Goal: Task Accomplishment & Management: Manage account settings

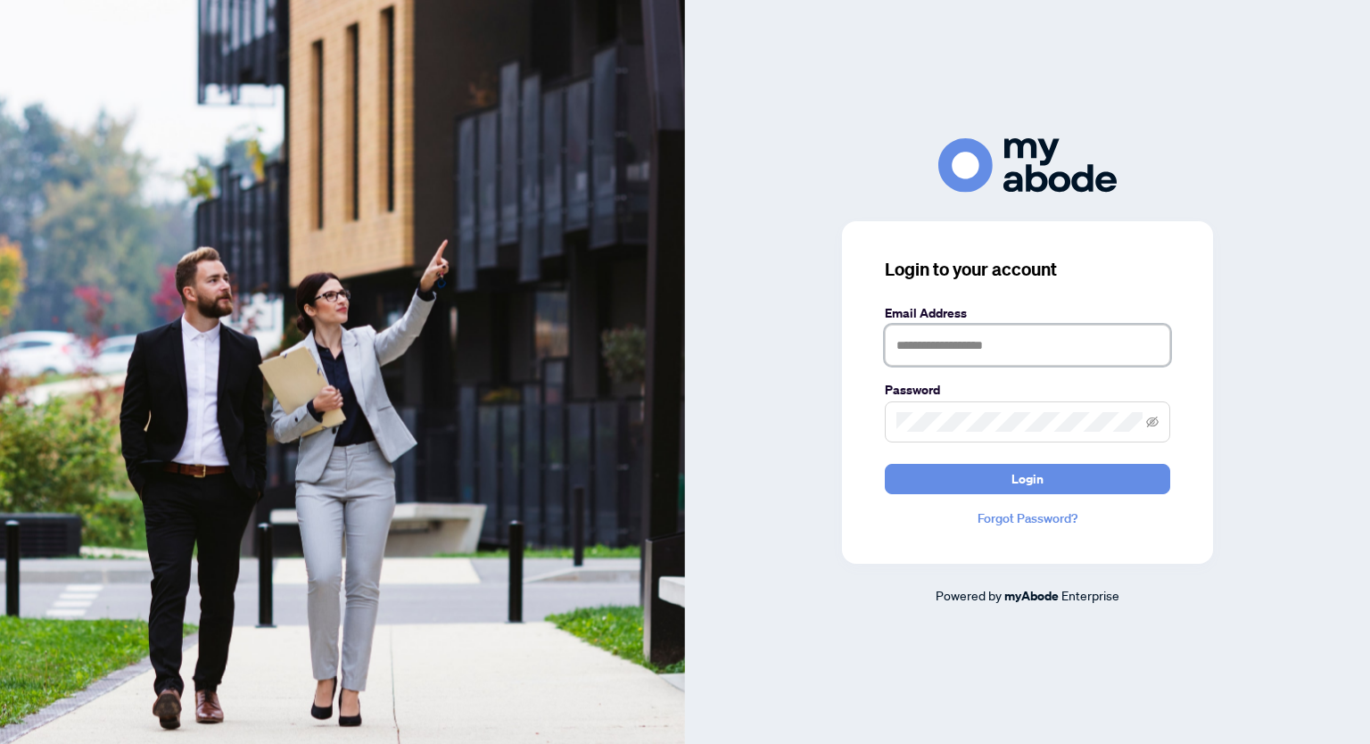
click at [952, 346] on input "text" at bounding box center [1027, 345] width 285 height 41
type input "**********"
click at [885, 464] on button "Login" at bounding box center [1027, 479] width 285 height 30
click at [834, 420] on div "**********" at bounding box center [1027, 371] width 685 height 467
click at [885, 464] on button "Login" at bounding box center [1027, 479] width 285 height 30
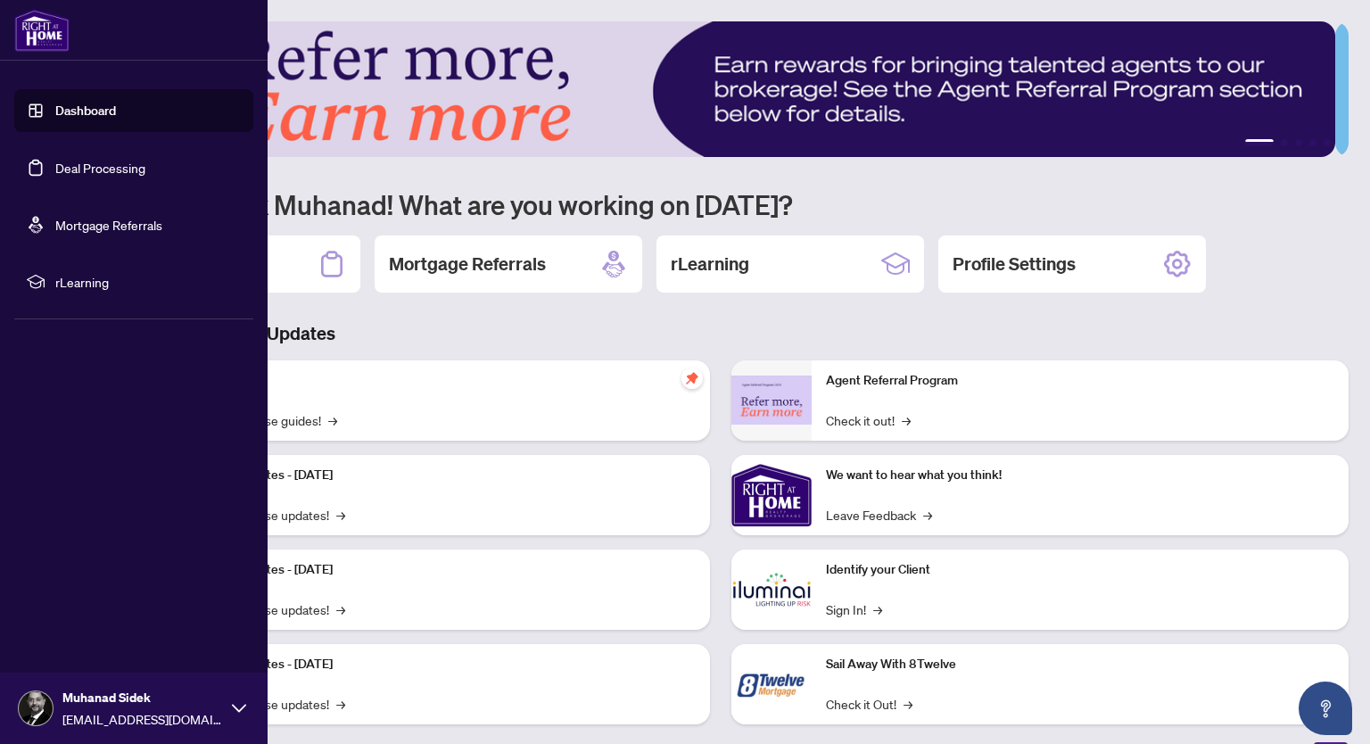
click at [78, 168] on link "Deal Processing" at bounding box center [100, 168] width 90 height 16
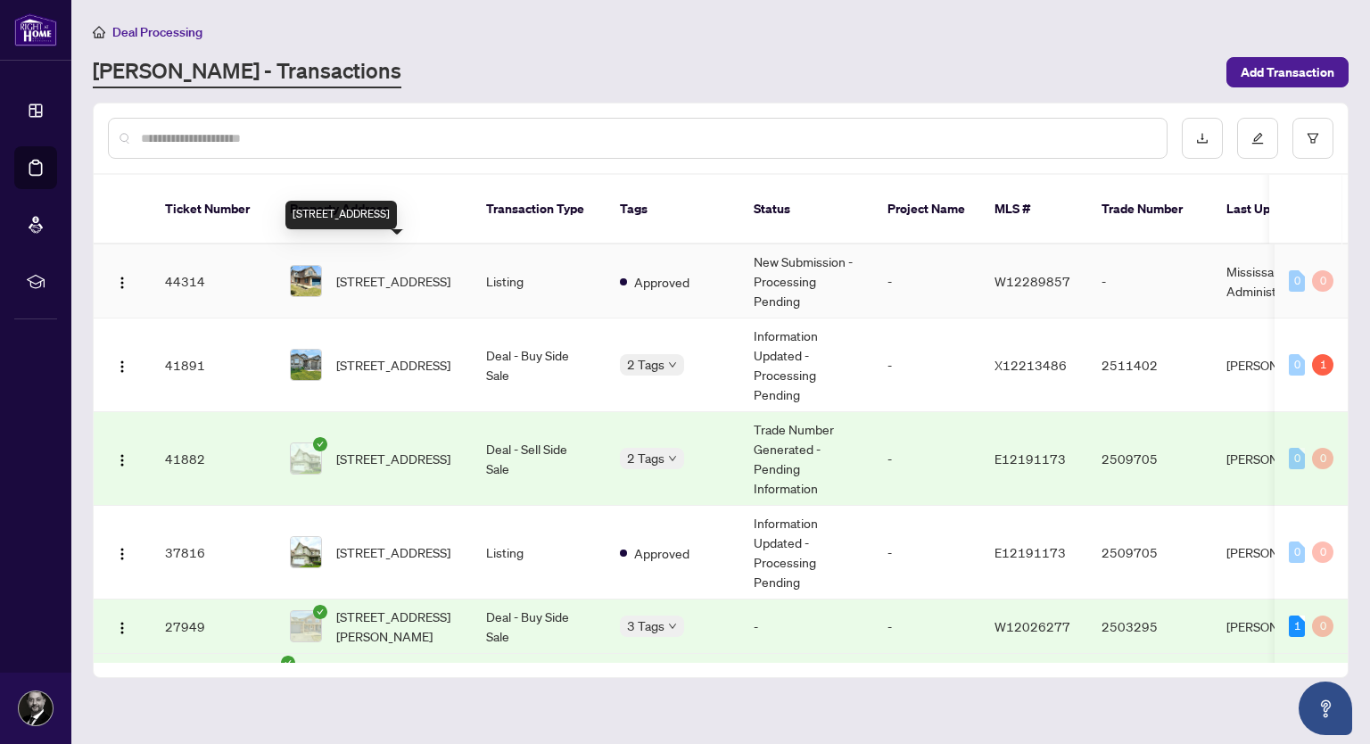
click at [358, 271] on span "[STREET_ADDRESS]" at bounding box center [393, 281] width 114 height 20
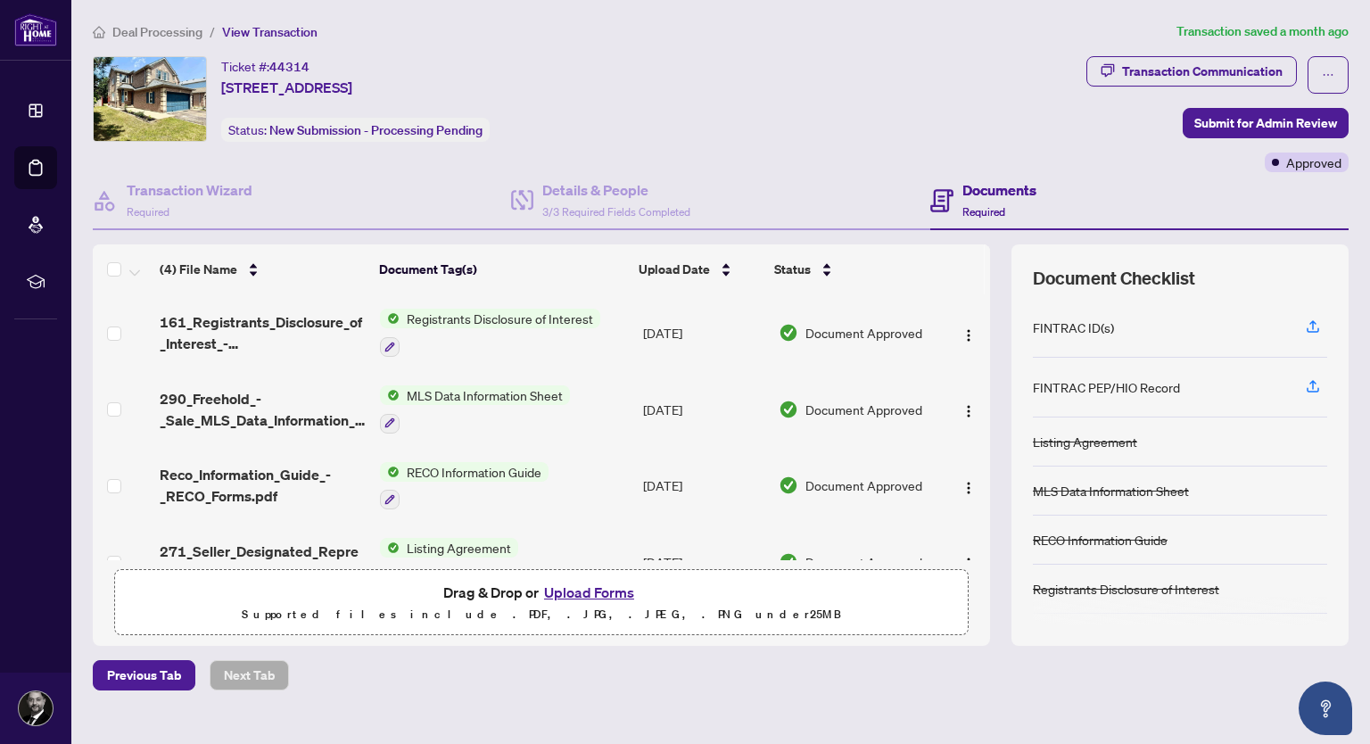
click at [970, 186] on h4 "Documents" at bounding box center [999, 189] width 74 height 21
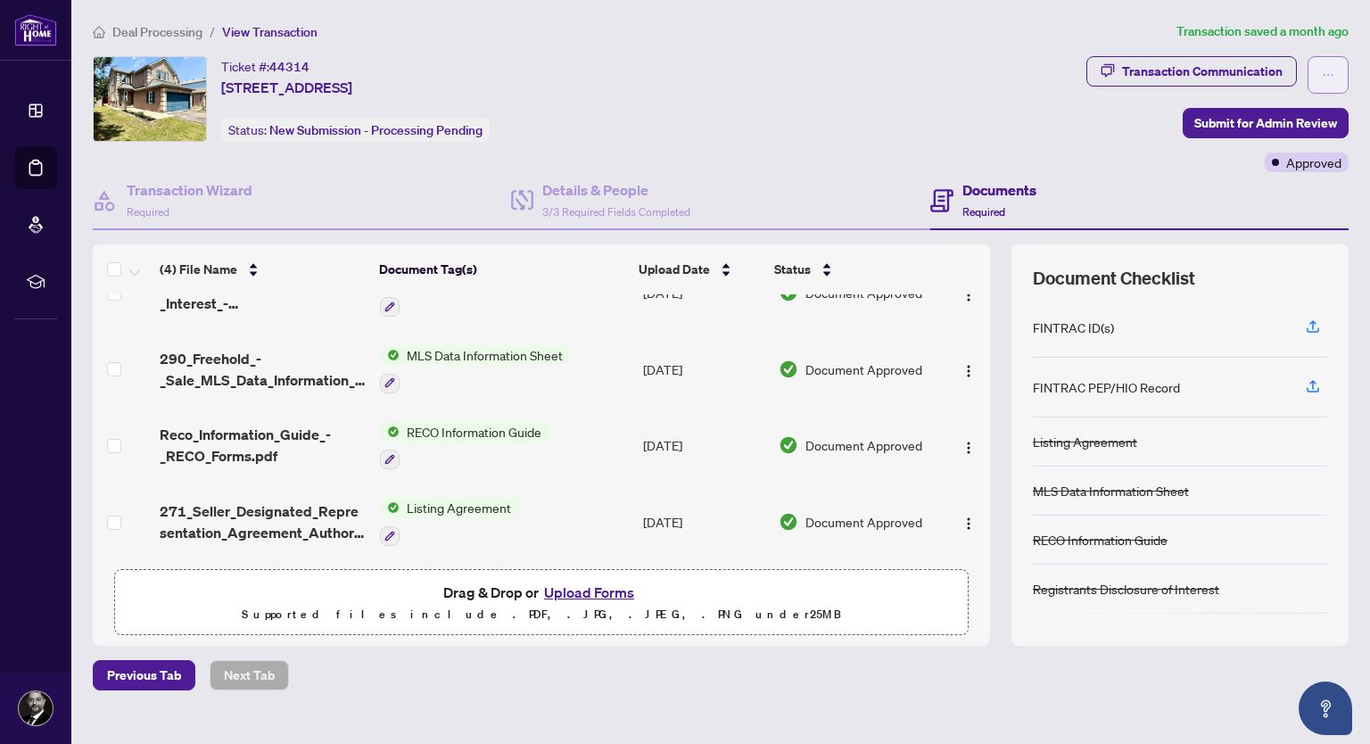
click at [1321, 65] on span "button" at bounding box center [1327, 75] width 12 height 29
click at [1219, 109] on span "Transaction Permissions" at bounding box center [1252, 114] width 136 height 20
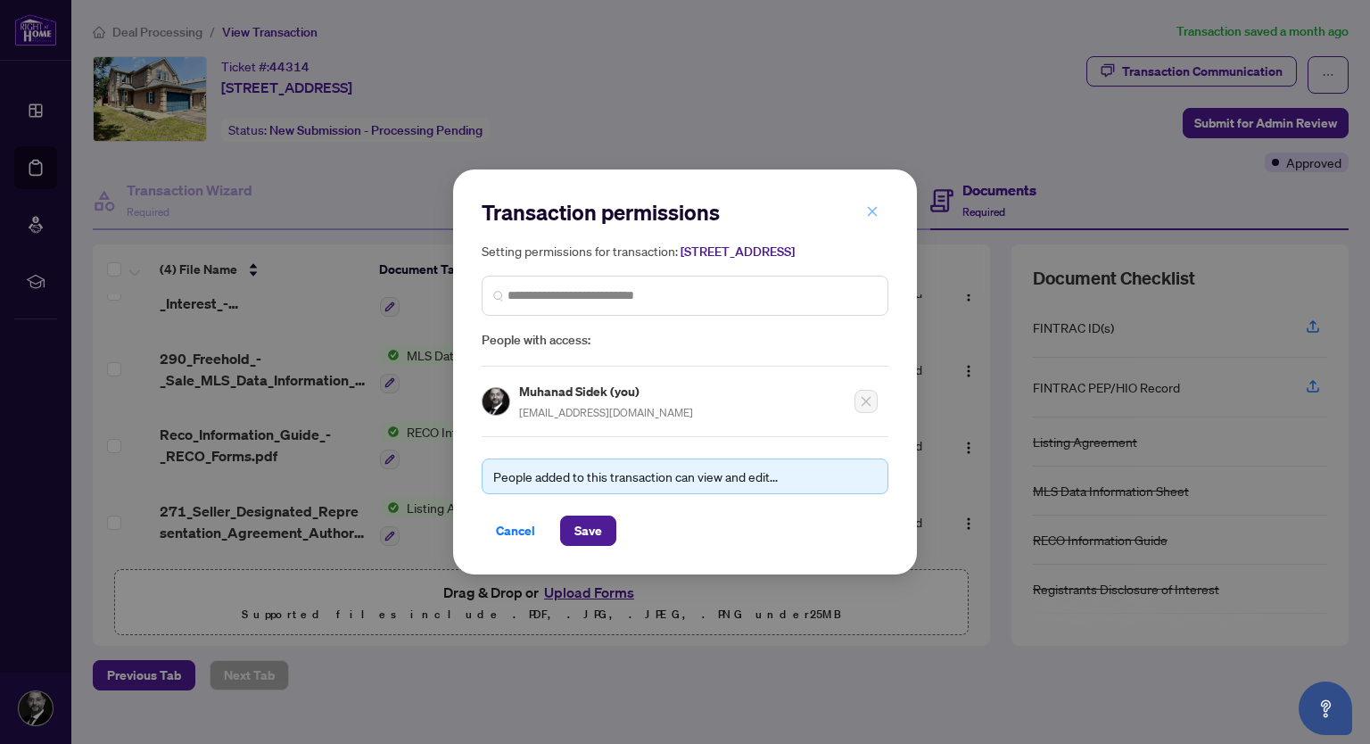
click at [870, 205] on icon "close" at bounding box center [872, 211] width 12 height 12
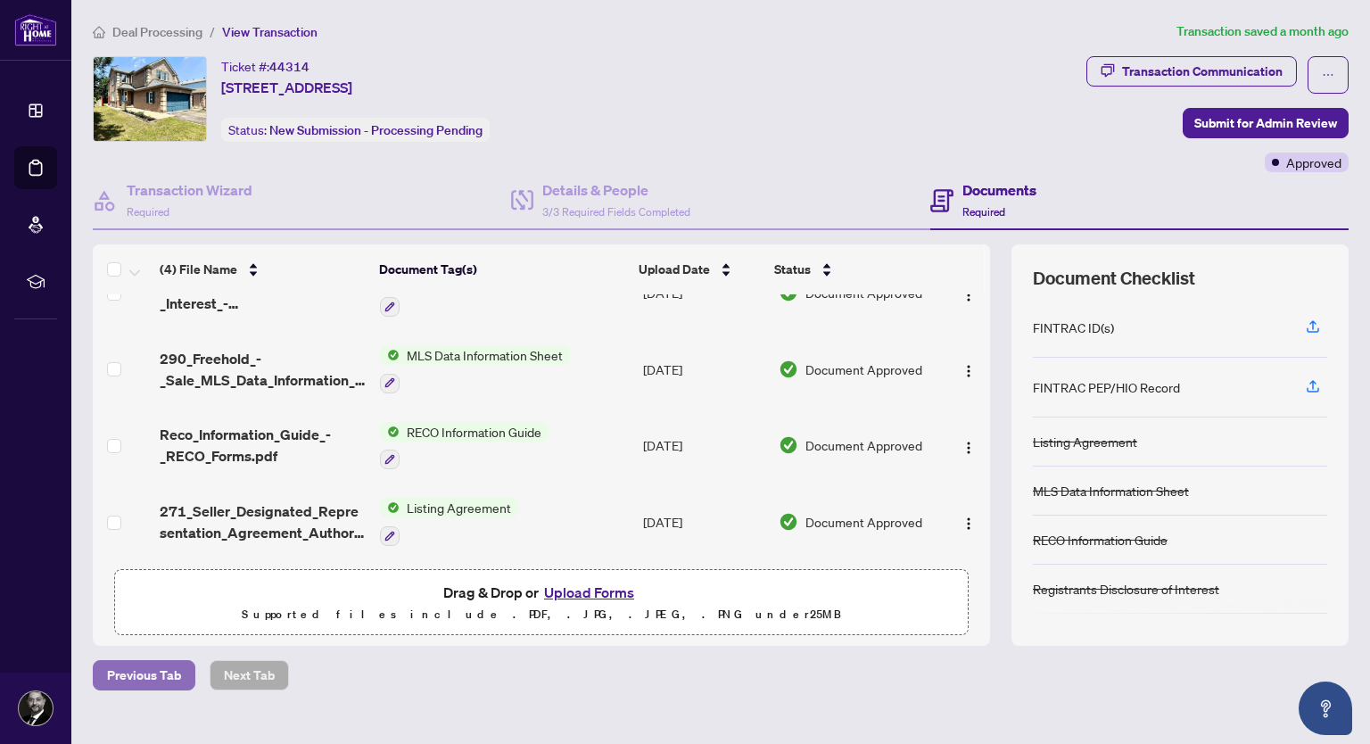
click at [137, 671] on span "Previous Tab" at bounding box center [144, 675] width 74 height 29
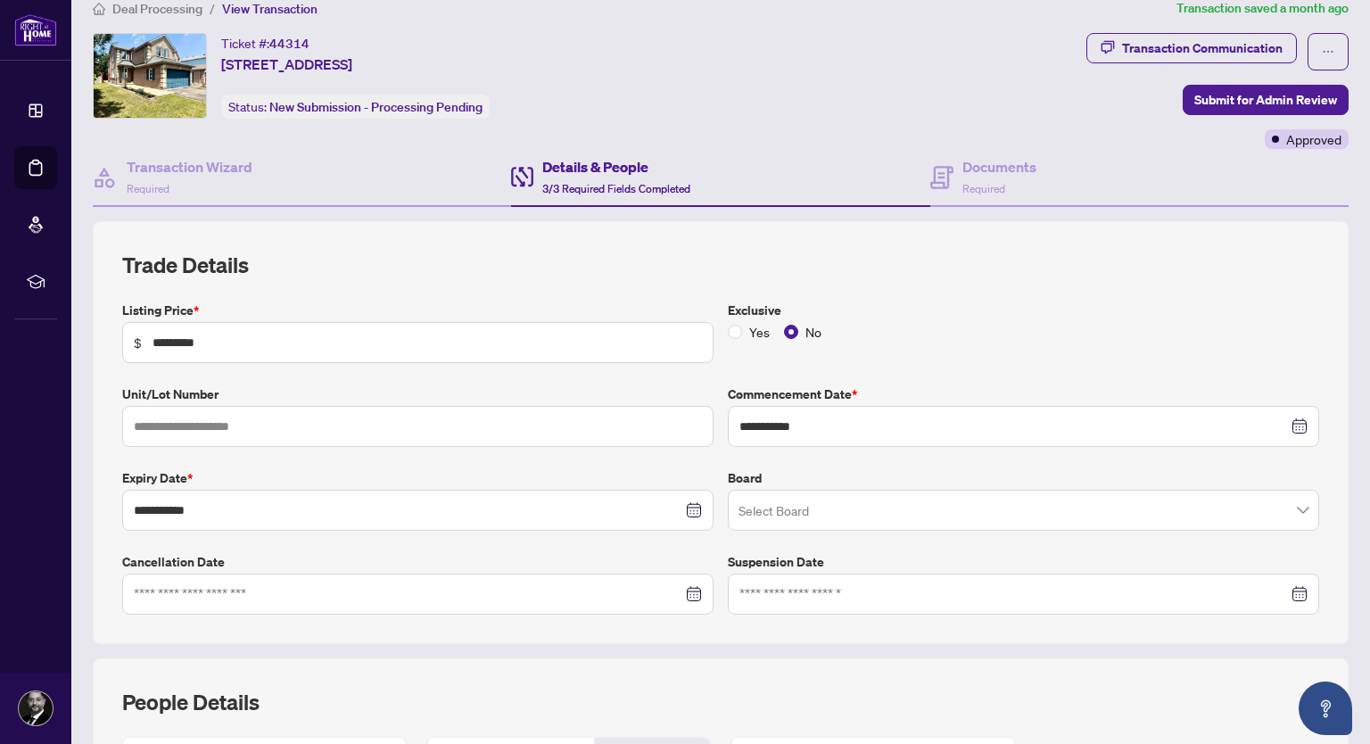
scroll to position [416, 0]
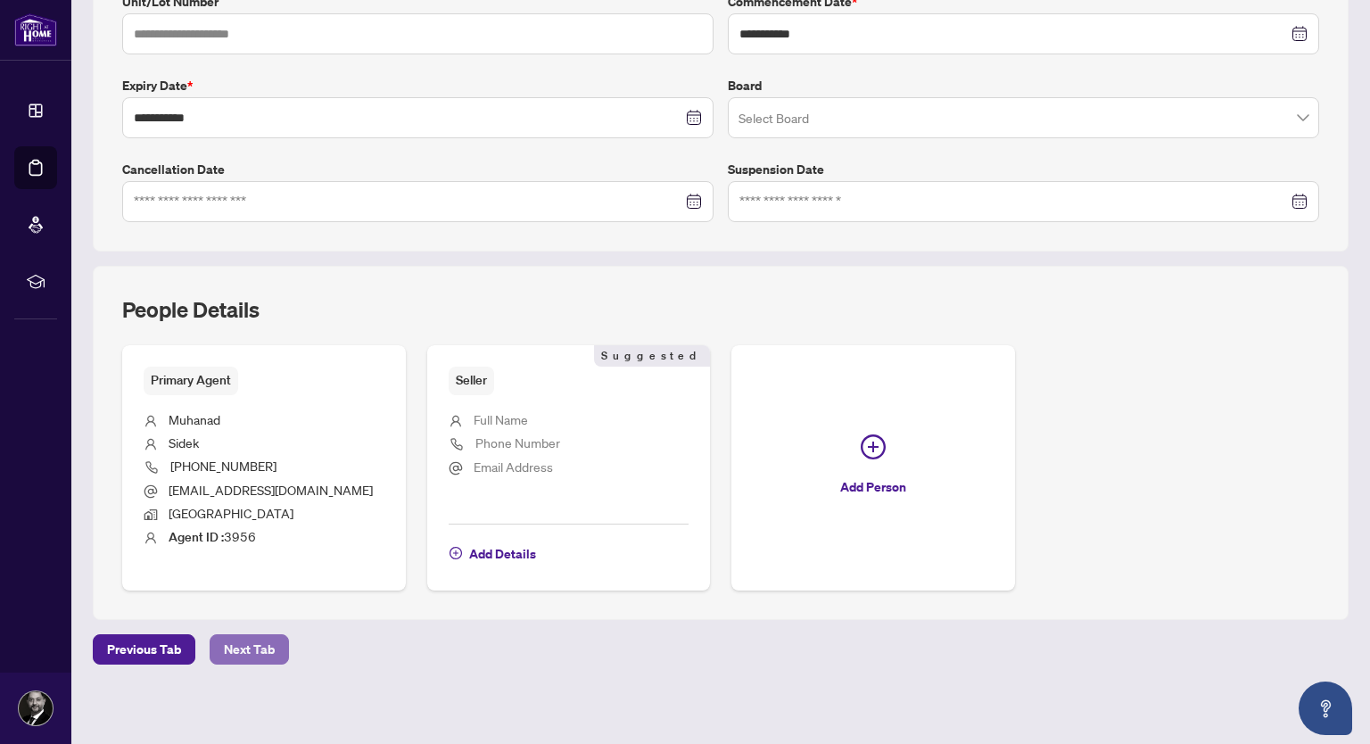
click at [243, 640] on span "Next Tab" at bounding box center [249, 649] width 51 height 29
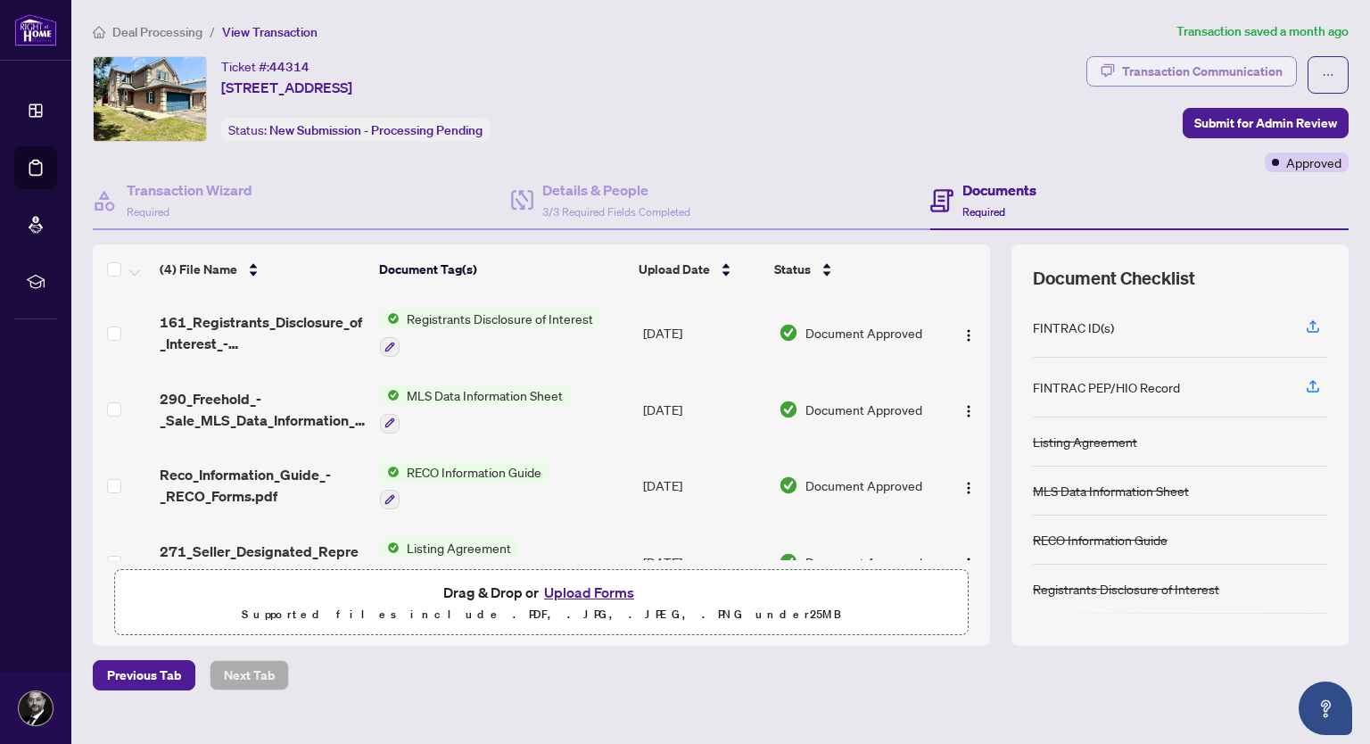
click at [1192, 81] on div "Transaction Communication" at bounding box center [1202, 71] width 160 height 29
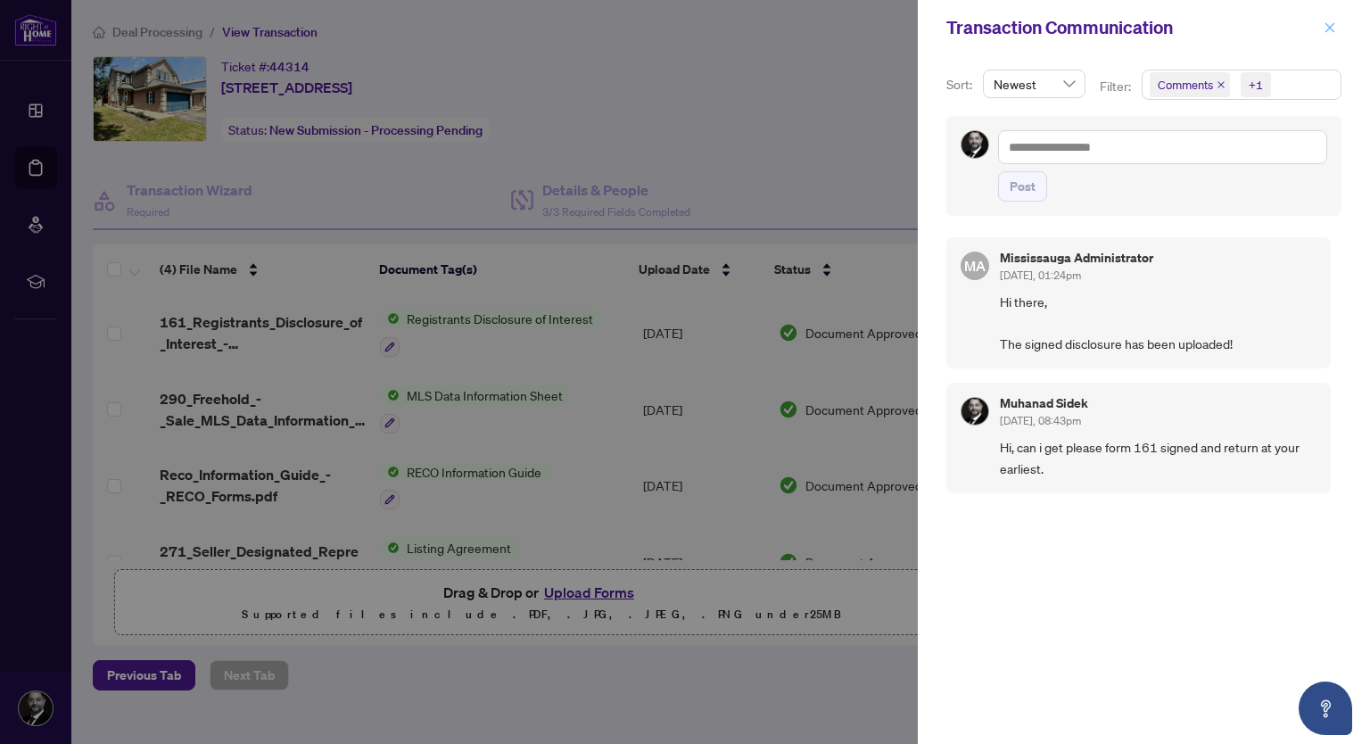
click at [1328, 24] on icon "close" at bounding box center [1329, 27] width 12 height 12
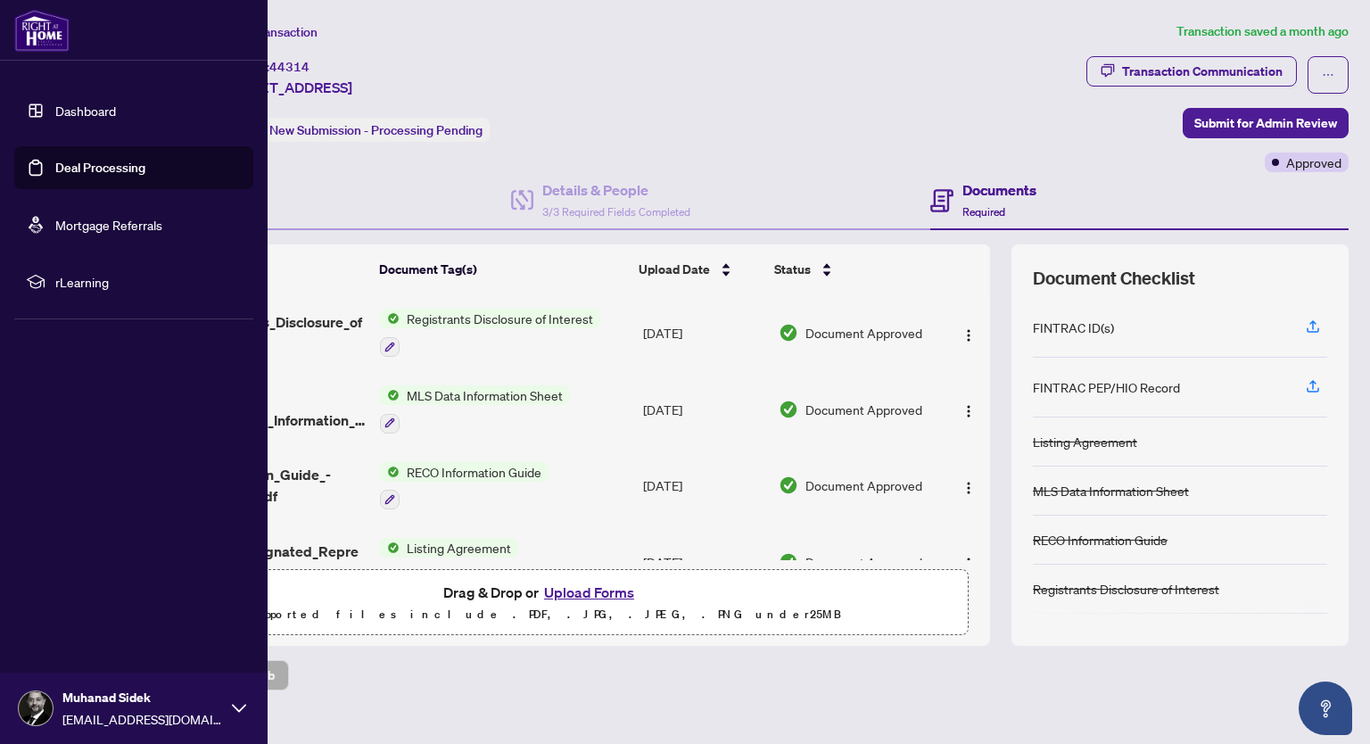
click at [85, 166] on link "Deal Processing" at bounding box center [100, 168] width 90 height 16
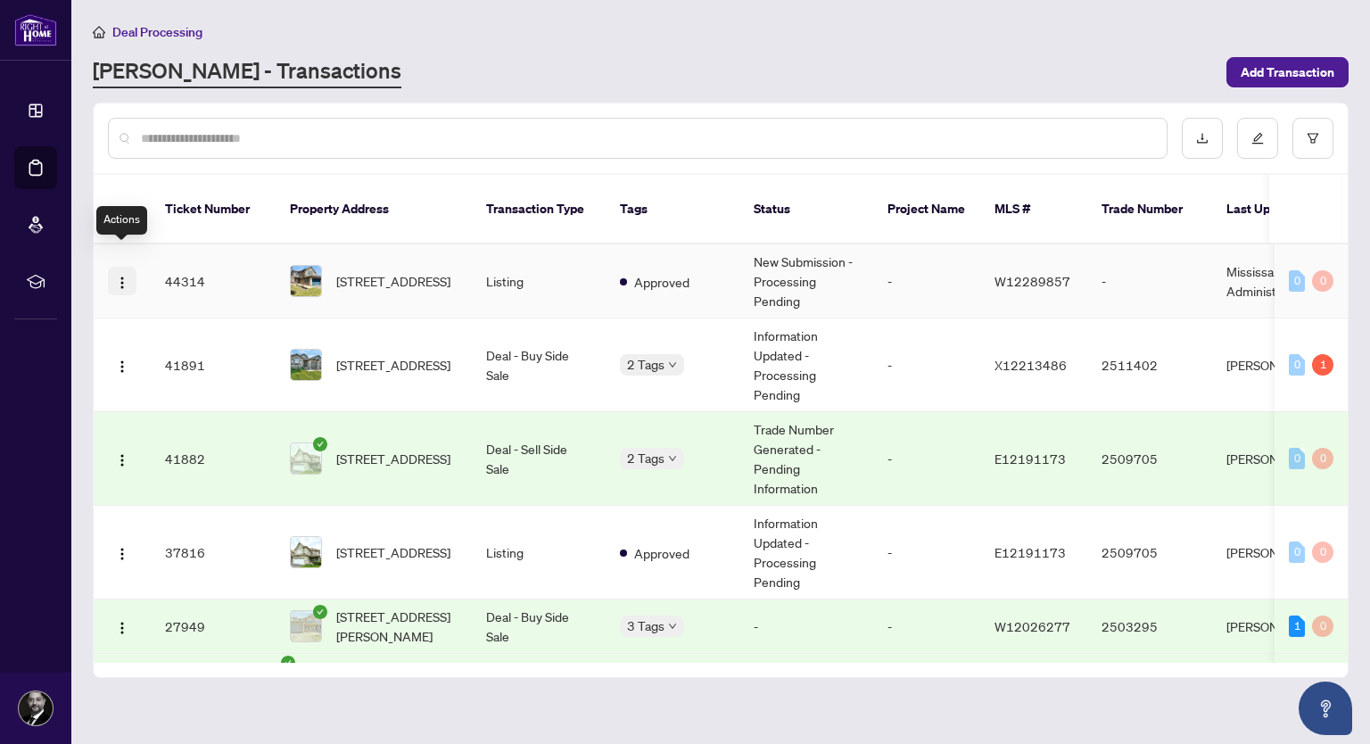
click at [119, 276] on img "button" at bounding box center [122, 283] width 14 height 14
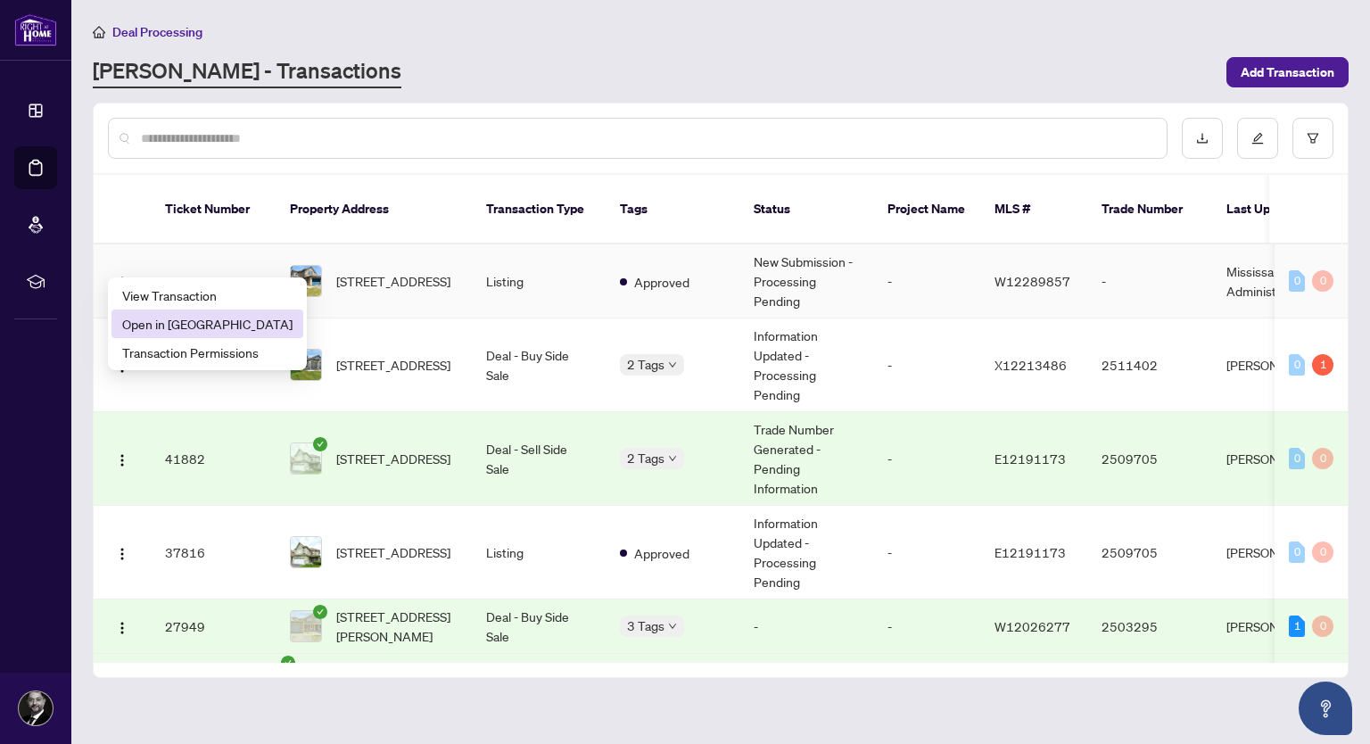
click at [143, 326] on span "Open in [GEOGRAPHIC_DATA]" at bounding box center [207, 324] width 170 height 20
